Goal: Task Accomplishment & Management: Manage account settings

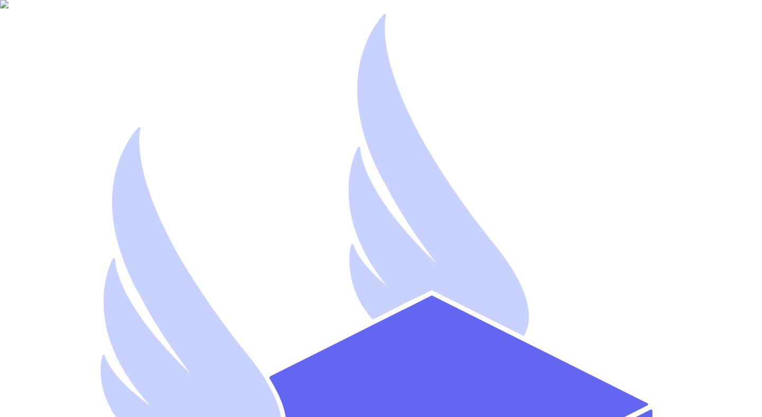
type input "mutahhar.ahmad+8@thryftship.com"
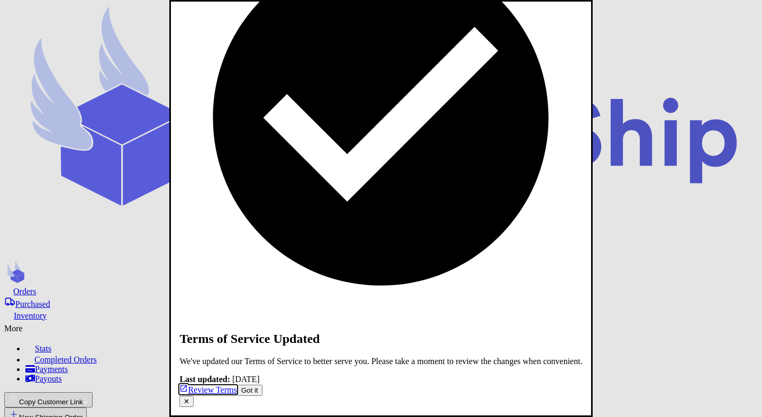
click at [194, 396] on button "✕" at bounding box center [186, 401] width 14 height 11
click at [457, 357] on p "We've updated our Terms of Service to better serve you. Please take a moment to…" at bounding box center [380, 362] width 403 height 10
click at [417, 357] on p "We've updated our Terms of Service to better serve you. Please take a moment to…" at bounding box center [380, 362] width 403 height 10
click at [169, 219] on dialog "Terms of Service Updated We've updated our Terms of Service to better serve you…" at bounding box center [380, 208] width 423 height 417
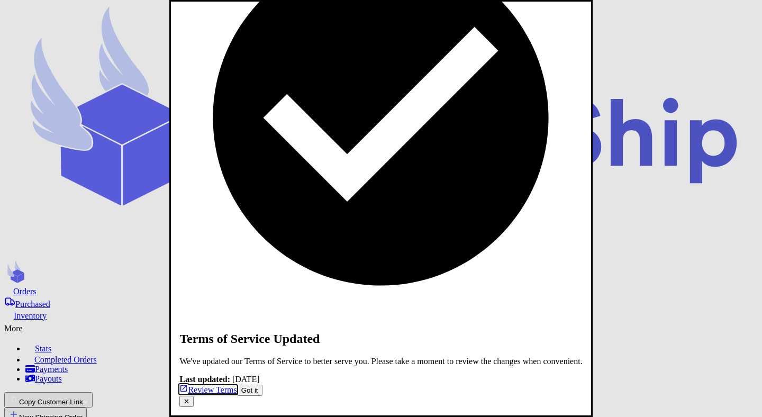
click at [169, 219] on dialog "Terms of Service Updated We've updated our Terms of Service to better serve you…" at bounding box center [380, 208] width 423 height 417
click at [368, 357] on div "We've updated our Terms of Service to better serve you. Please take a moment to…" at bounding box center [380, 371] width 403 height 28
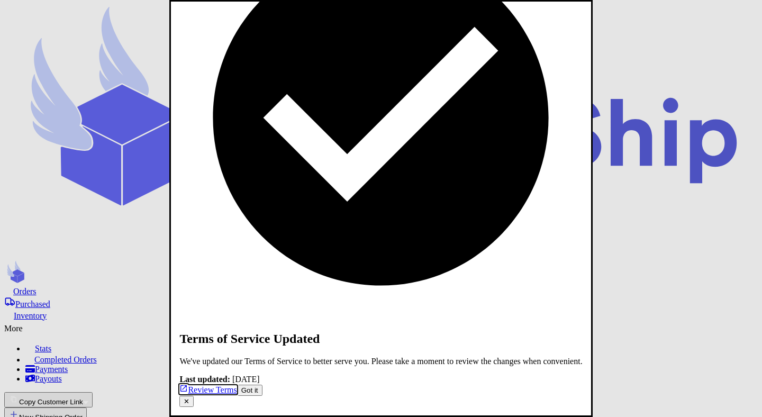
click at [466, 145] on div "Terms of Service Updated" at bounding box center [380, 131] width 403 height 430
click at [194, 396] on button "✕" at bounding box center [186, 401] width 14 height 11
click at [263, 385] on button "Got it" at bounding box center [249, 390] width 25 height 11
click at [374, 375] on div "Last updated: August 31, 2025" at bounding box center [380, 380] width 403 height 10
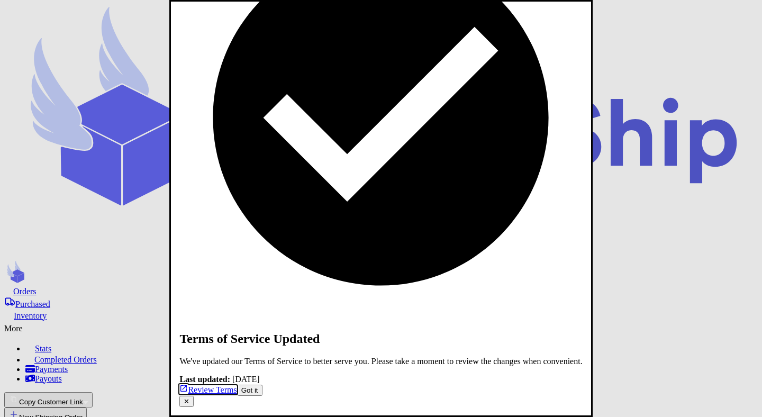
click at [374, 375] on div "Last updated: August 31, 2025" at bounding box center [380, 380] width 403 height 10
click at [400, 375] on div "Last updated: August 31, 2025" at bounding box center [380, 380] width 403 height 10
click at [371, 375] on div "Last updated: August 31, 2025" at bounding box center [380, 380] width 403 height 10
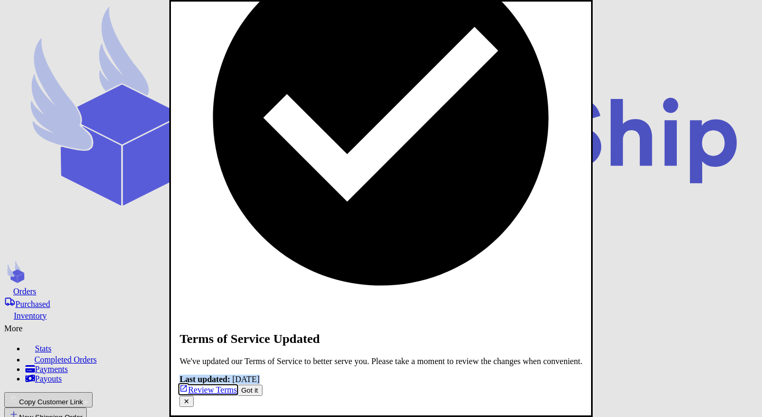
click at [414, 357] on p "We've updated our Terms of Service to better serve you. Please take a moment to…" at bounding box center [380, 362] width 403 height 10
click at [194, 396] on button "✕" at bounding box center [186, 401] width 14 height 11
click at [263, 385] on button "Got it" at bounding box center [249, 390] width 25 height 11
